Goal: Transaction & Acquisition: Purchase product/service

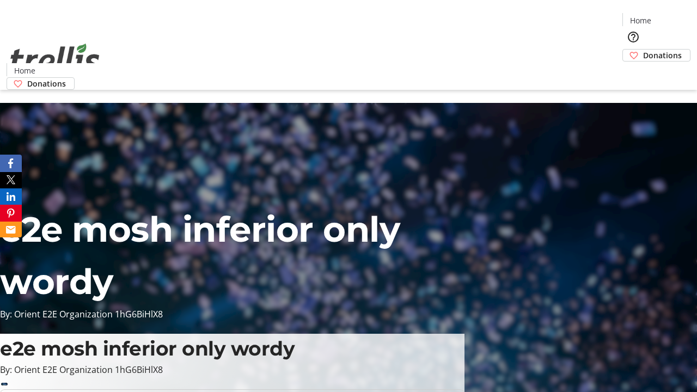
click at [643, 50] on span "Donations" at bounding box center [662, 55] width 39 height 11
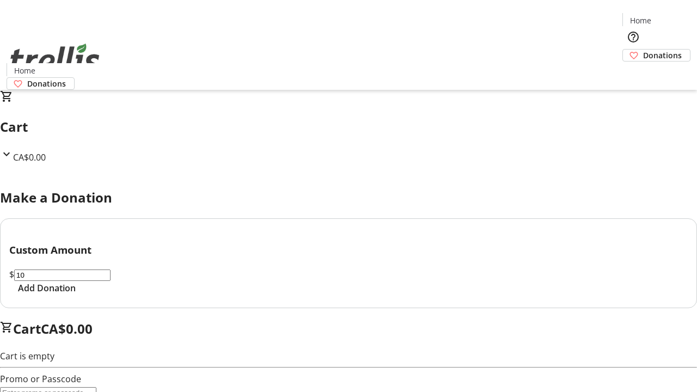
click at [76, 295] on span "Add Donation" at bounding box center [47, 288] width 58 height 13
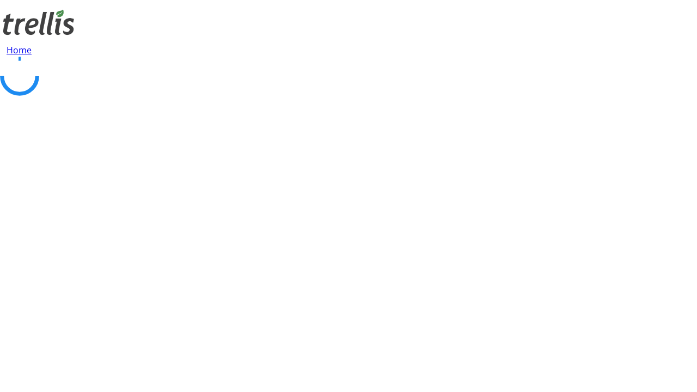
select select "CA"
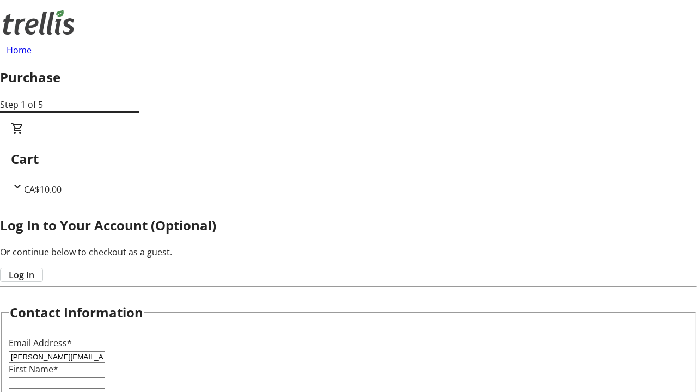
type input "[PERSON_NAME][EMAIL_ADDRESS][DOMAIN_NAME]"
type input "[PERSON_NAME]"
type input "[STREET_ADDRESS][PERSON_NAME]"
type input "Kelowna"
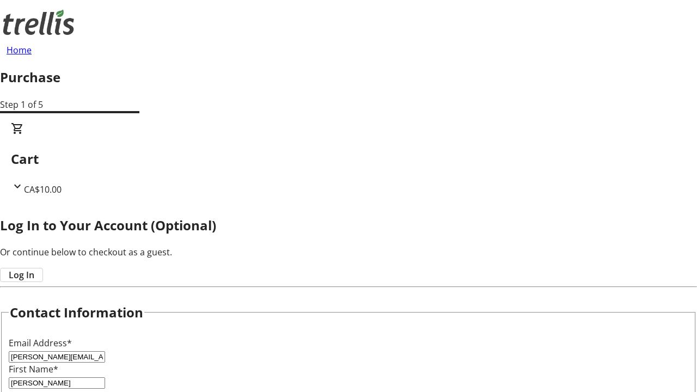
select select "BC"
type input "Kelowna"
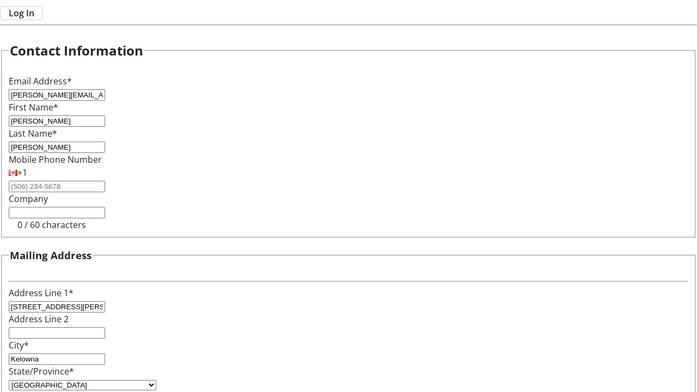
type input "V1Y 0C2"
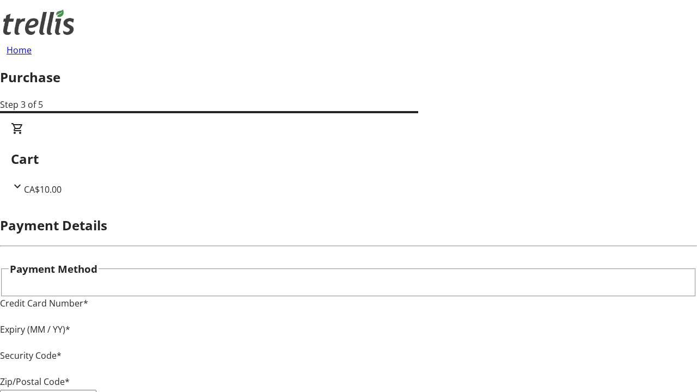
type input "V1Y 0C2"
